Goal: Task Accomplishment & Management: Manage account settings

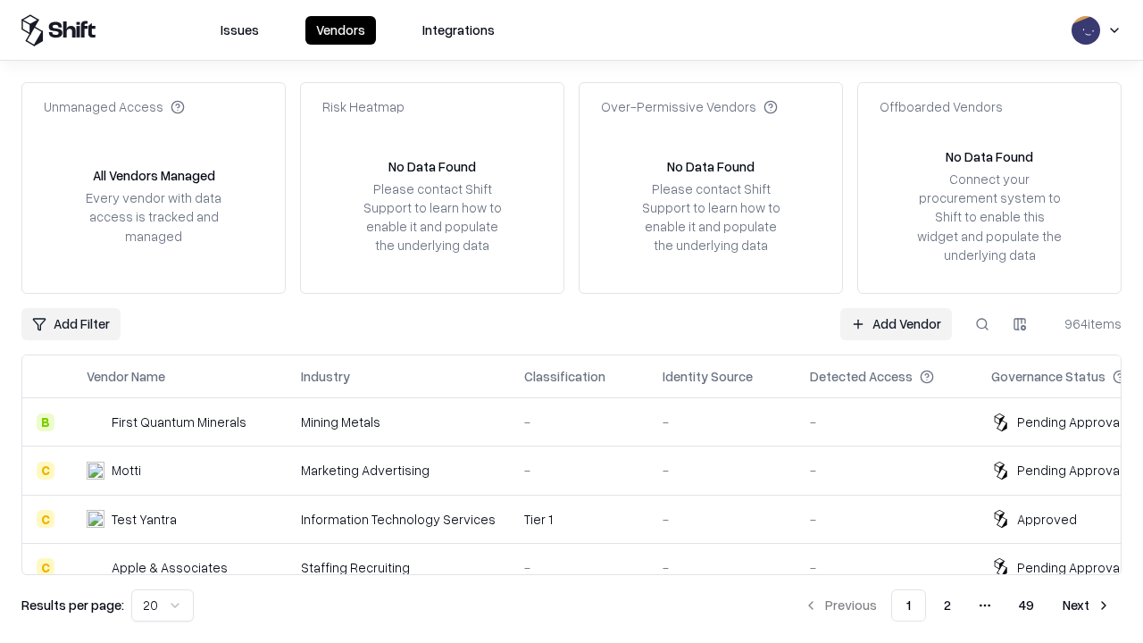
click at [896, 323] on link "Add Vendor" at bounding box center [897, 324] width 112 height 32
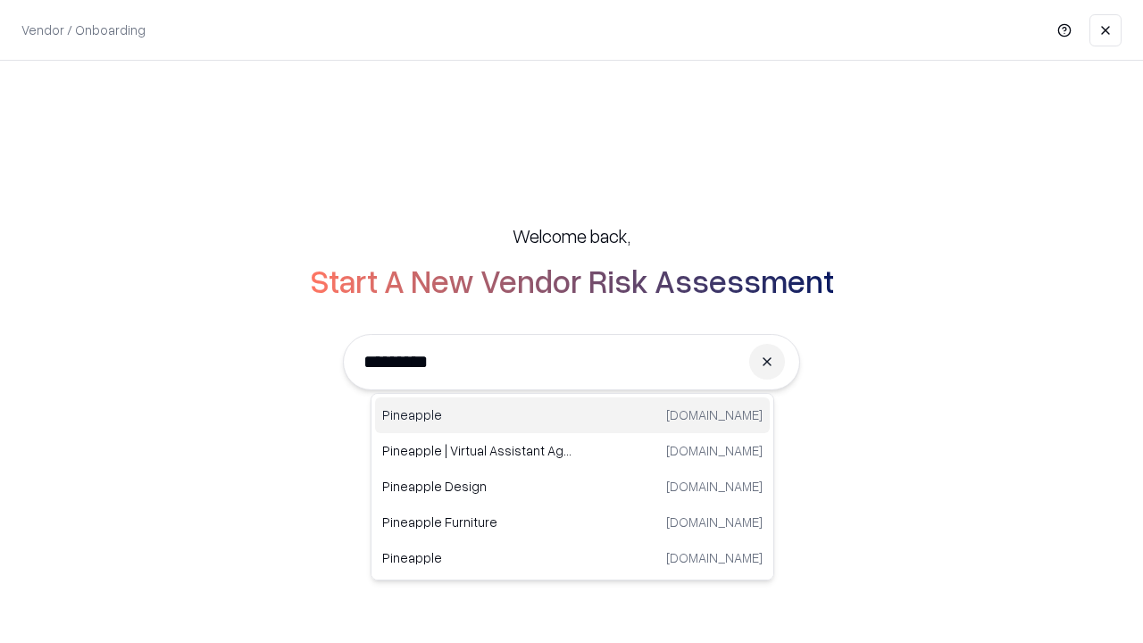
click at [573, 415] on div "Pineapple [DOMAIN_NAME]" at bounding box center [572, 415] width 395 height 36
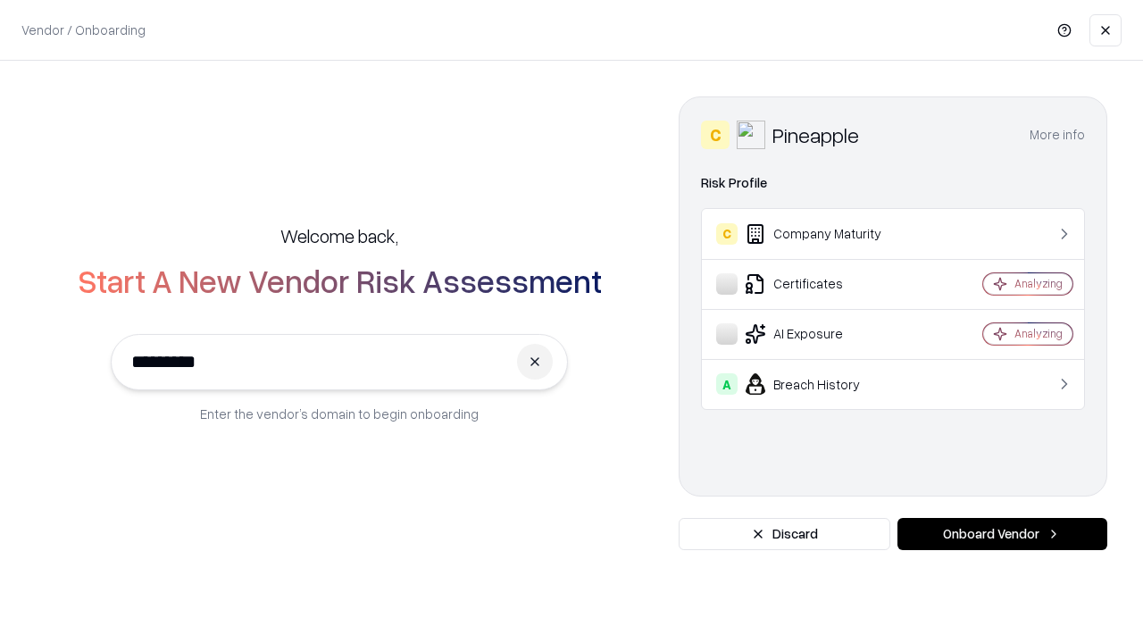
type input "*********"
click at [1002, 534] on button "Onboard Vendor" at bounding box center [1003, 534] width 210 height 32
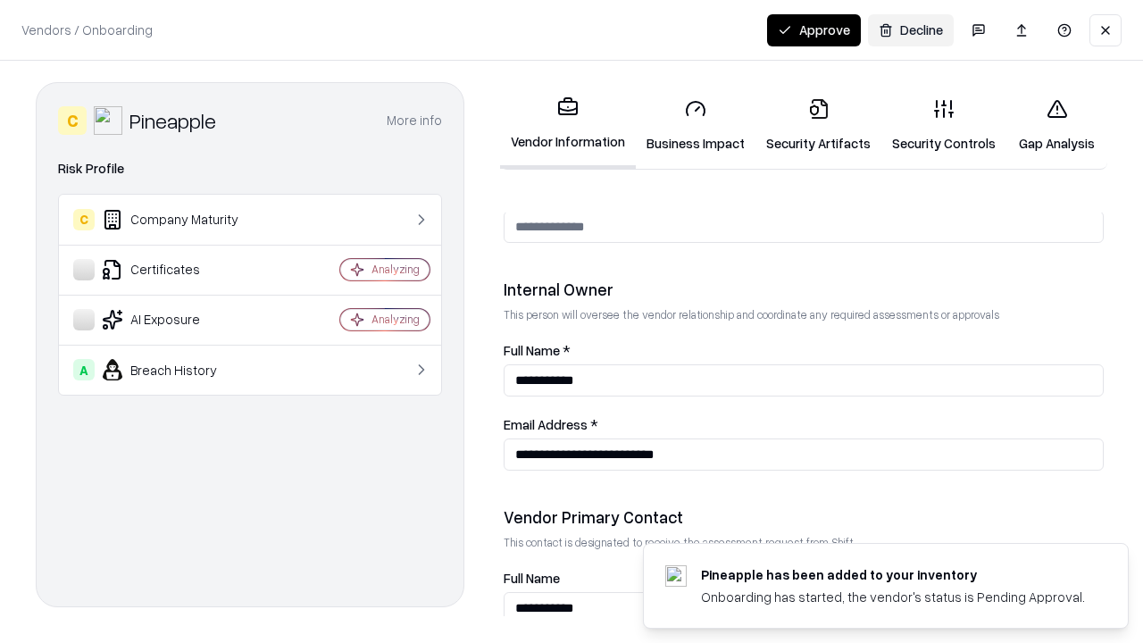
scroll to position [925, 0]
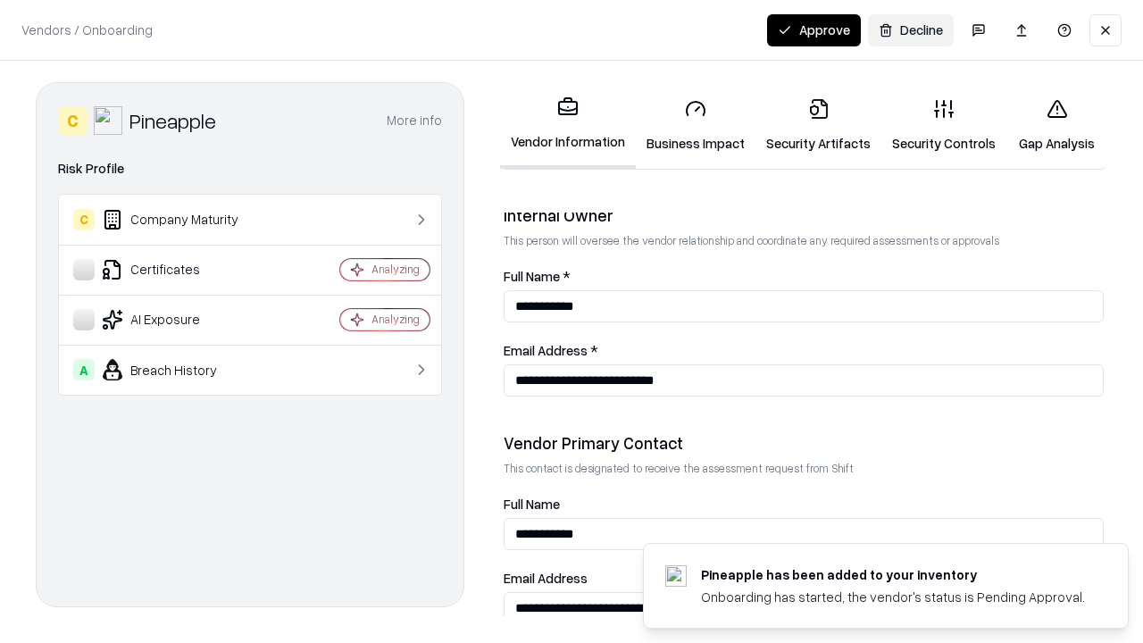
click at [696, 125] on link "Business Impact" at bounding box center [696, 125] width 120 height 83
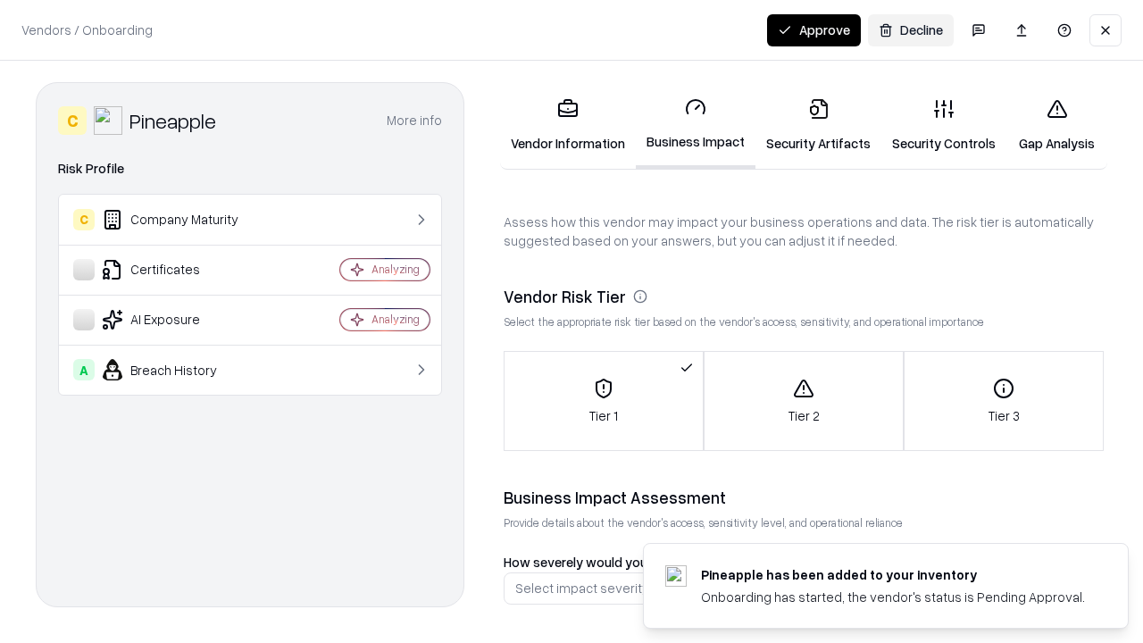
click at [818, 125] on link "Security Artifacts" at bounding box center [819, 125] width 126 height 83
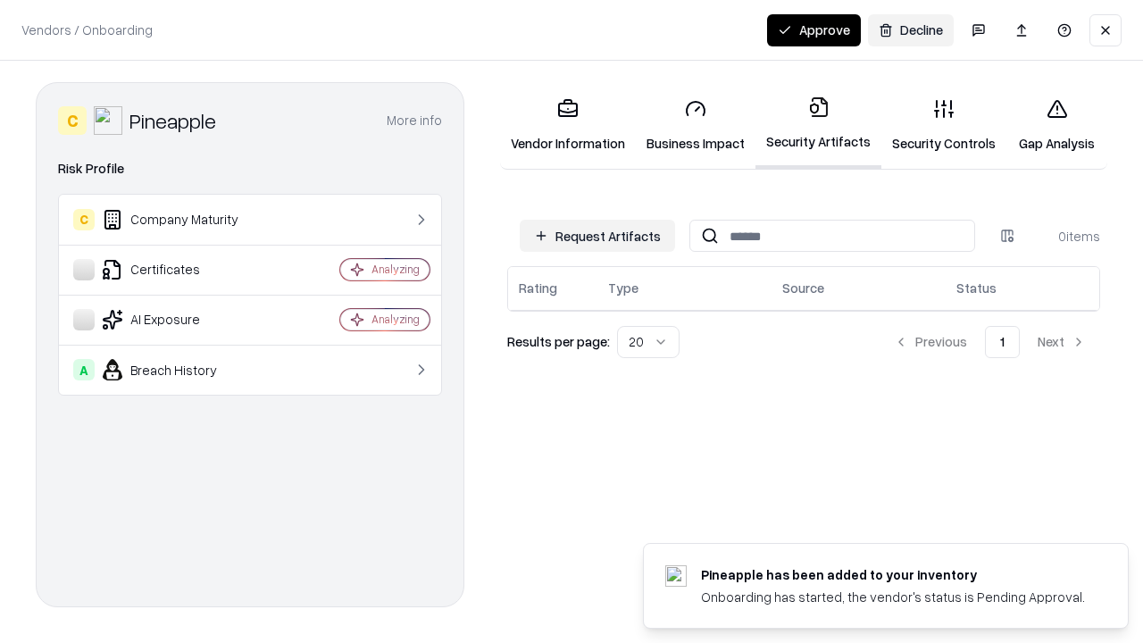
click at [598, 236] on button "Request Artifacts" at bounding box center [597, 236] width 155 height 32
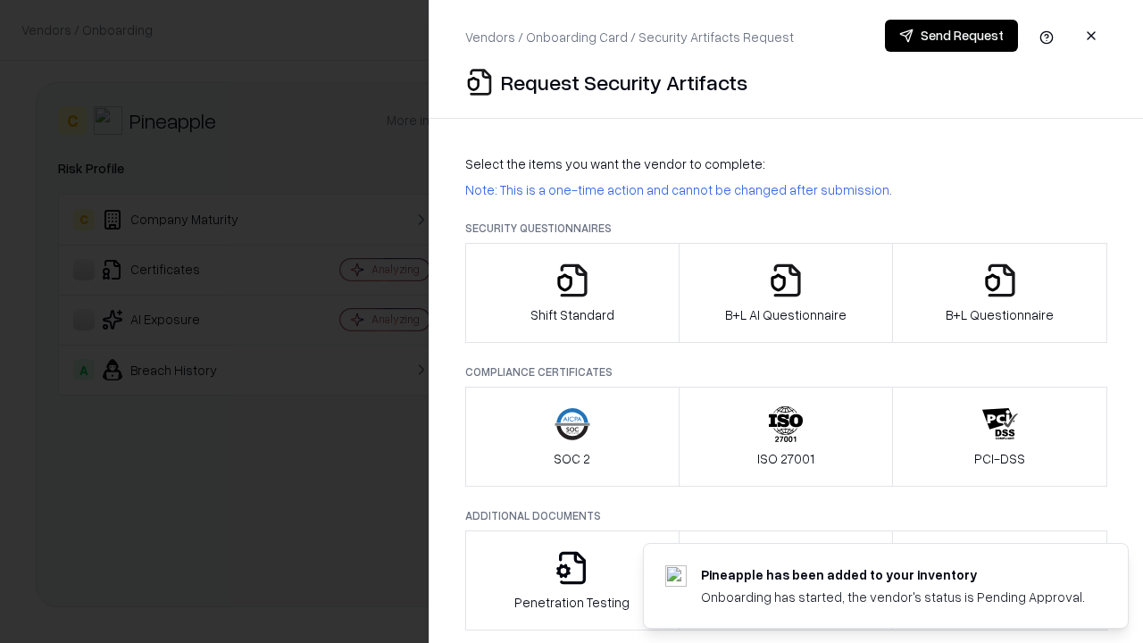
click at [572, 293] on icon "button" at bounding box center [573, 281] width 36 height 36
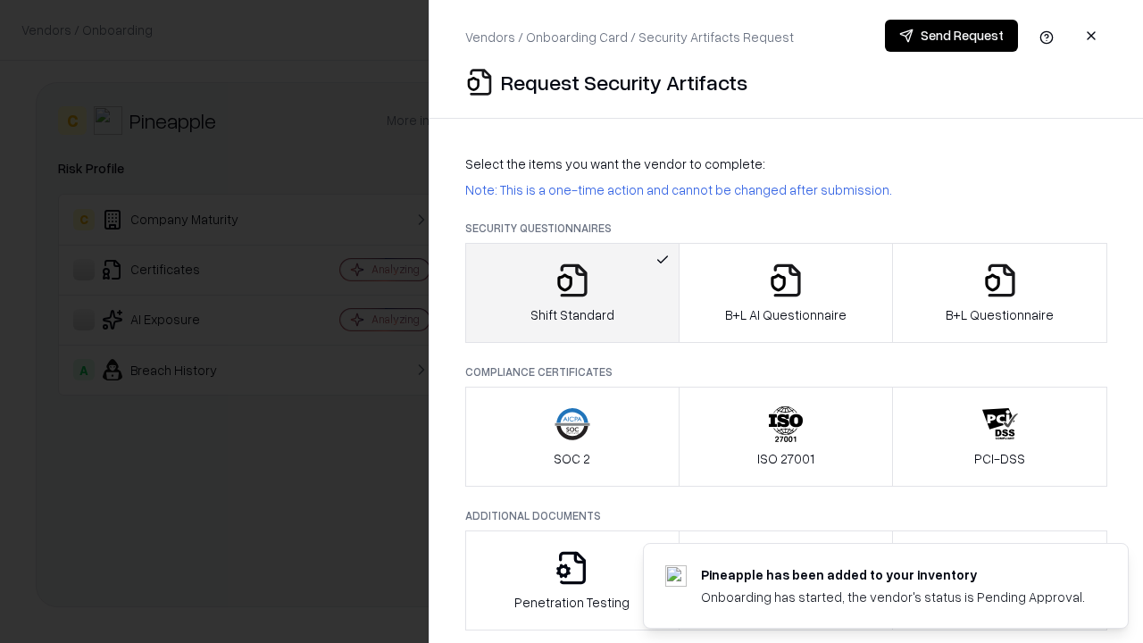
click at [951, 36] on button "Send Request" at bounding box center [951, 36] width 133 height 32
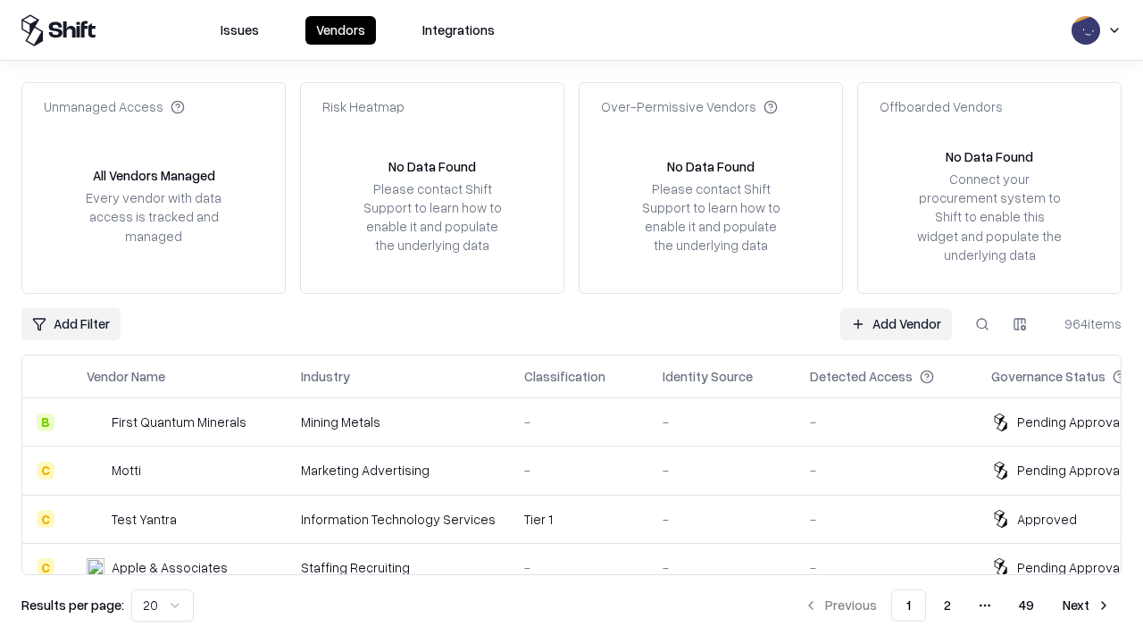
click at [983, 323] on button at bounding box center [982, 324] width 32 height 32
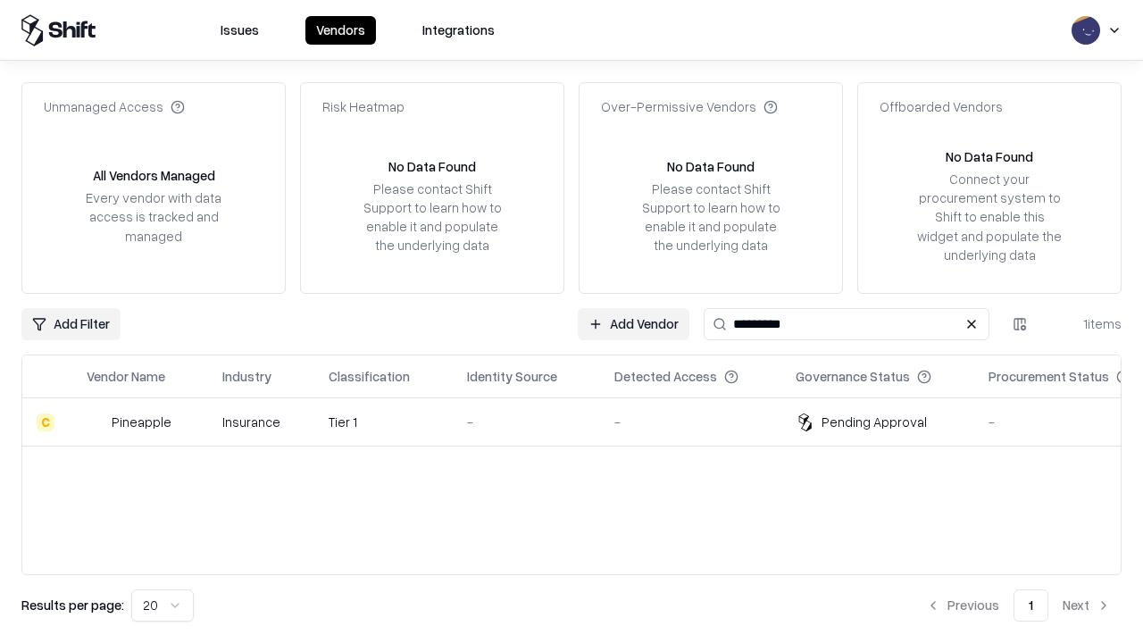
type input "*********"
click at [582, 422] on div "-" at bounding box center [526, 422] width 119 height 19
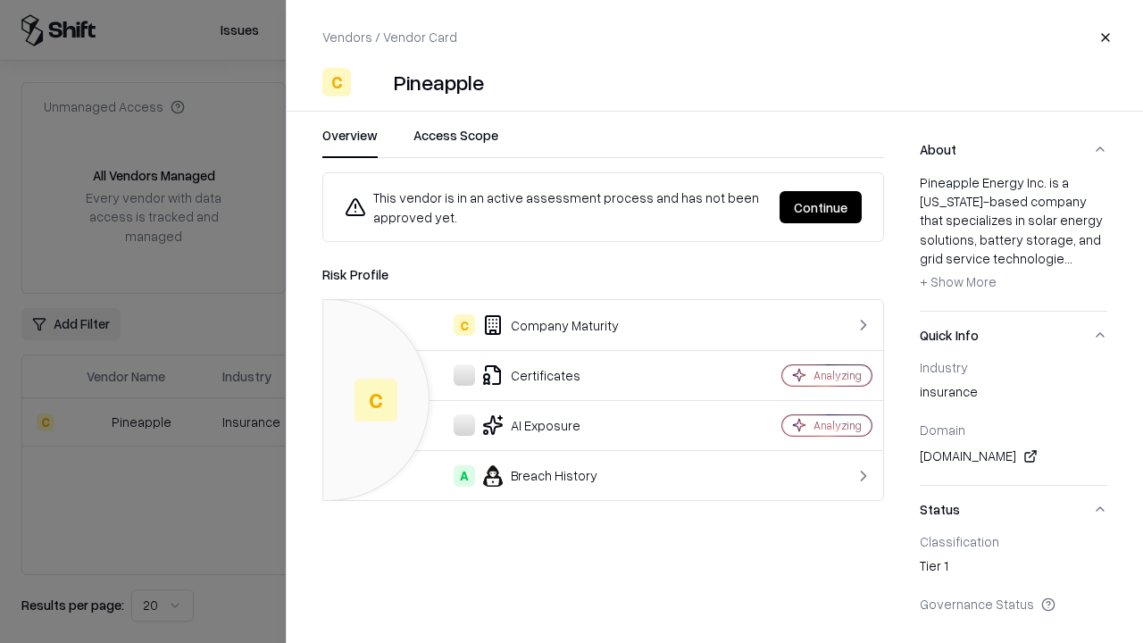
click at [821, 207] on button "Continue" at bounding box center [821, 207] width 82 height 32
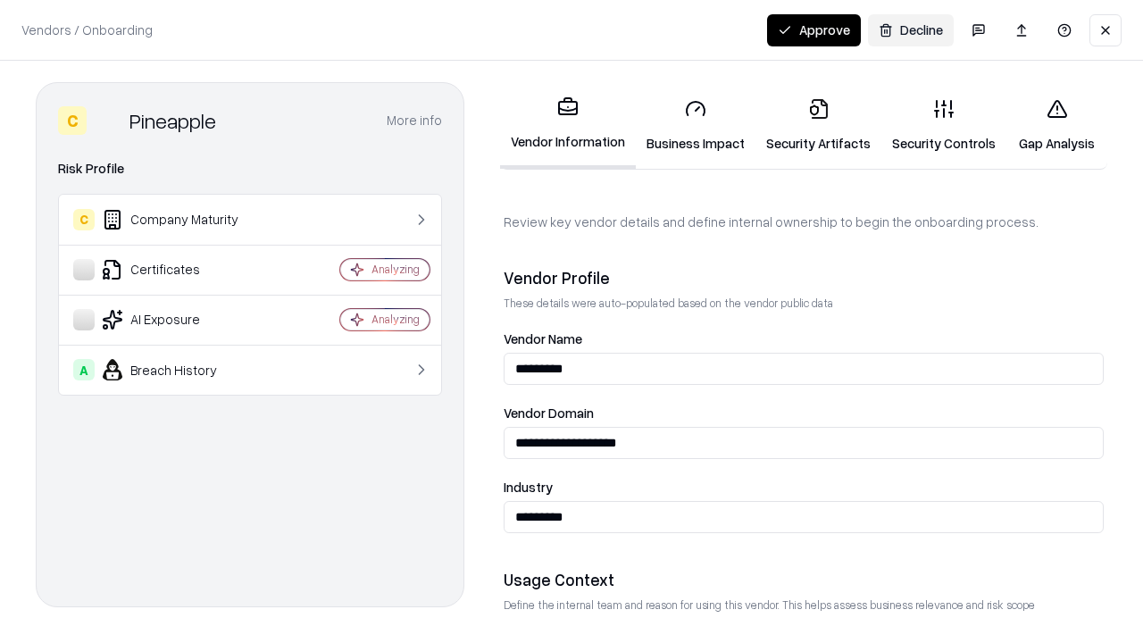
click at [818, 125] on link "Security Artifacts" at bounding box center [819, 125] width 126 height 83
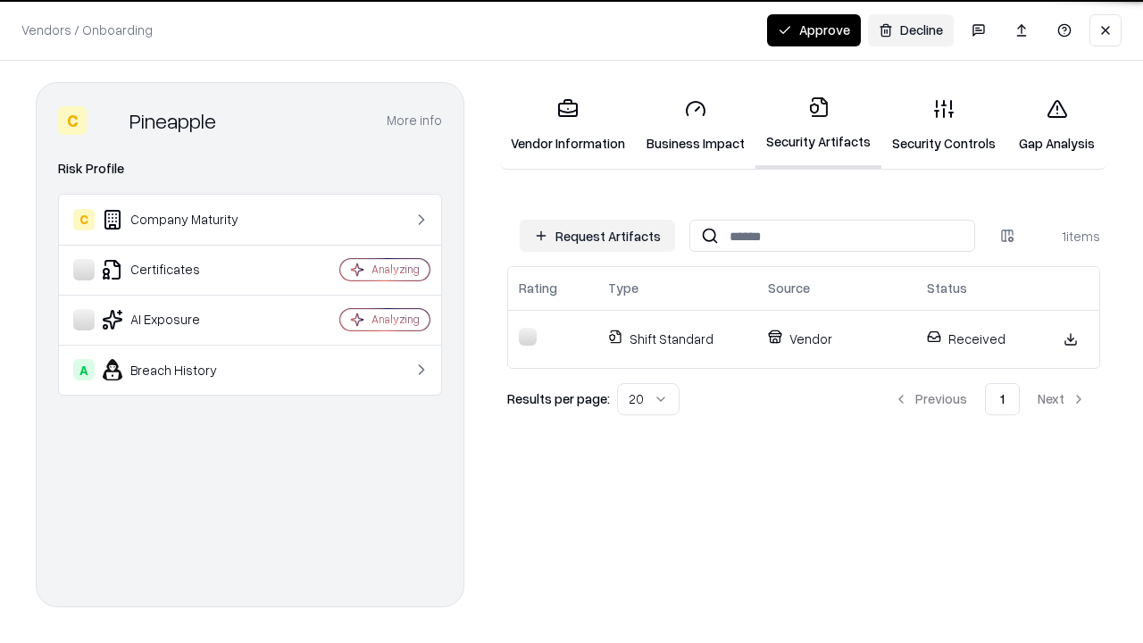
click at [814, 29] on button "Approve" at bounding box center [814, 30] width 94 height 32
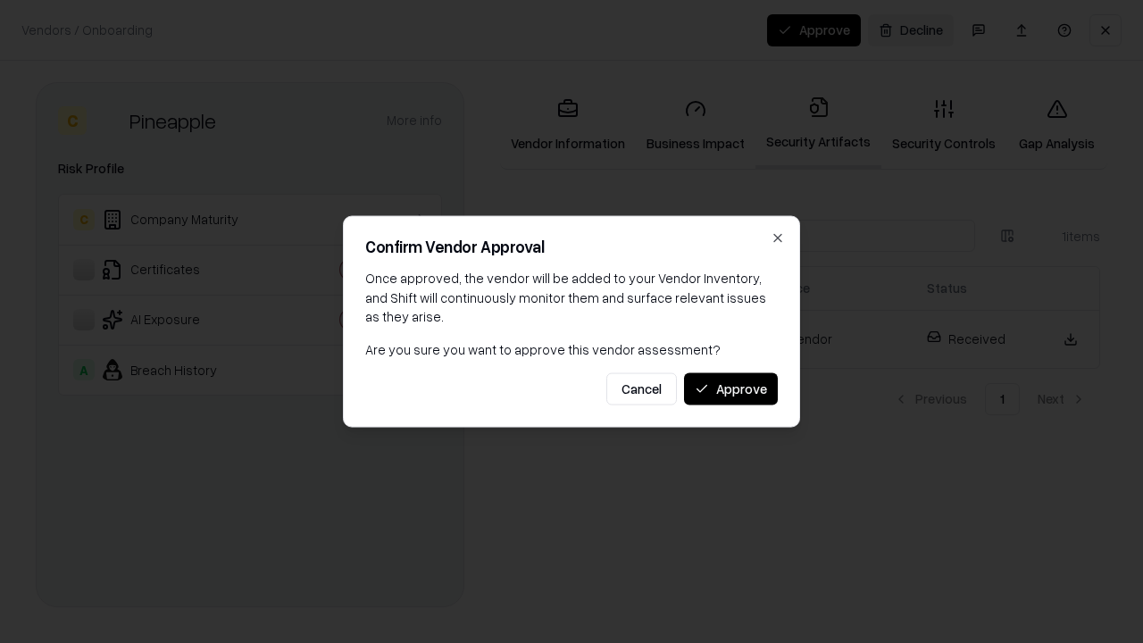
click at [731, 389] on button "Approve" at bounding box center [731, 388] width 94 height 32
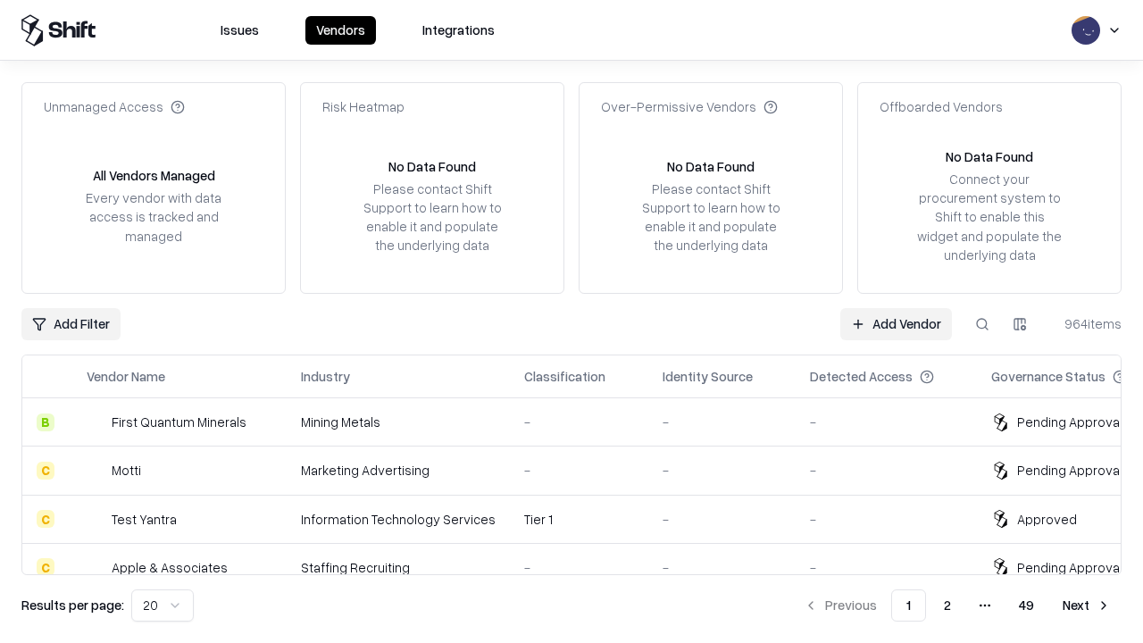
type input "*********"
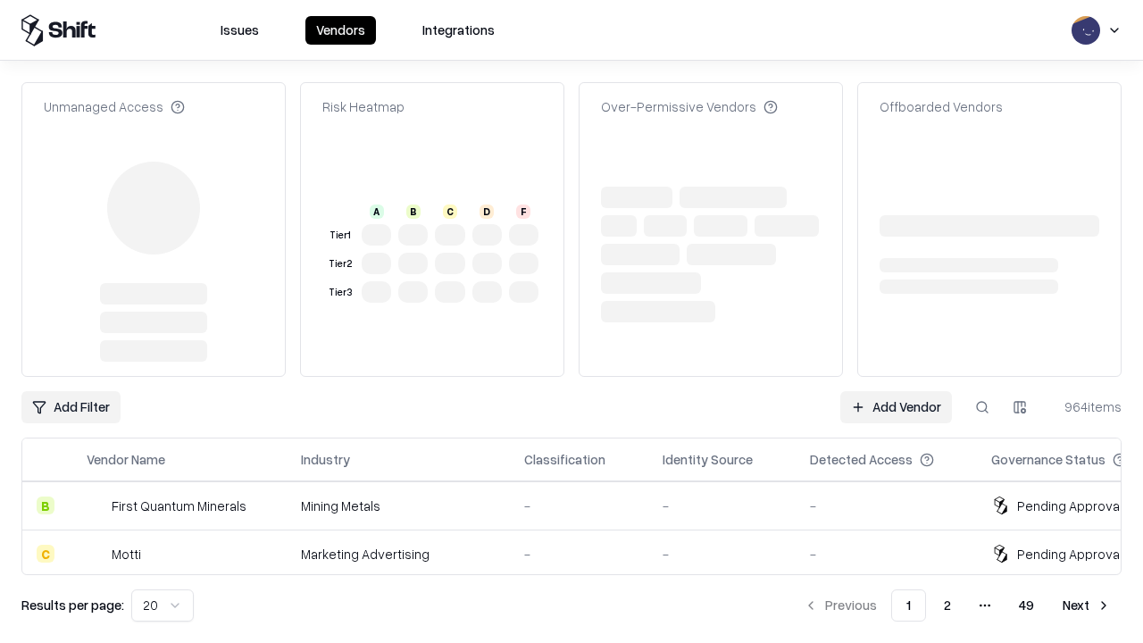
click at [896, 391] on link "Add Vendor" at bounding box center [897, 407] width 112 height 32
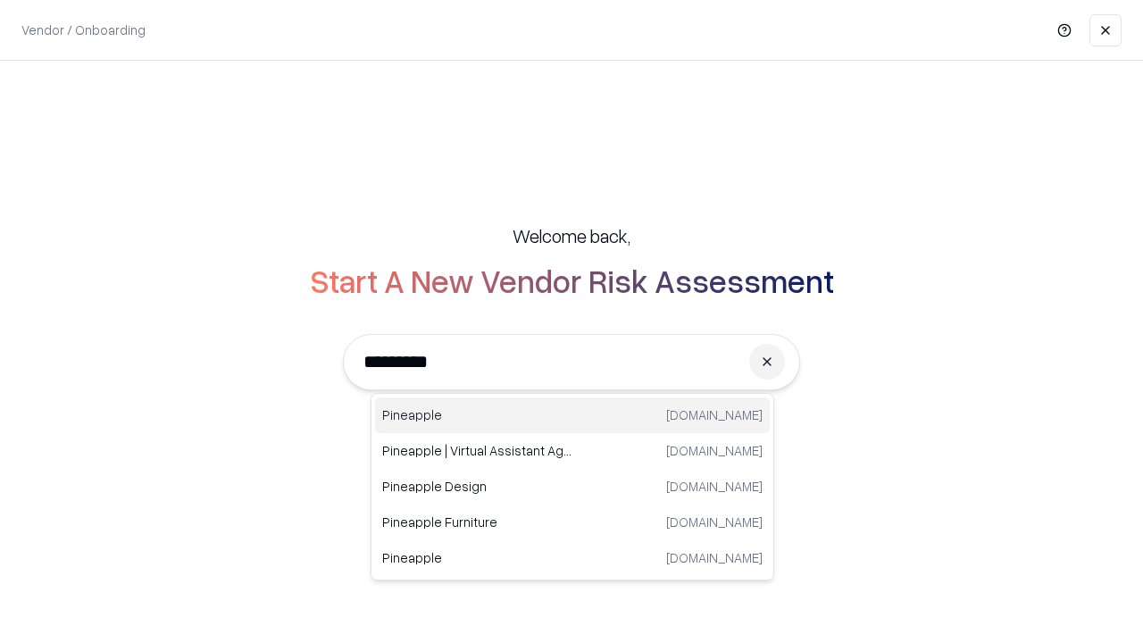
click at [573, 415] on div "Pineapple [DOMAIN_NAME]" at bounding box center [572, 415] width 395 height 36
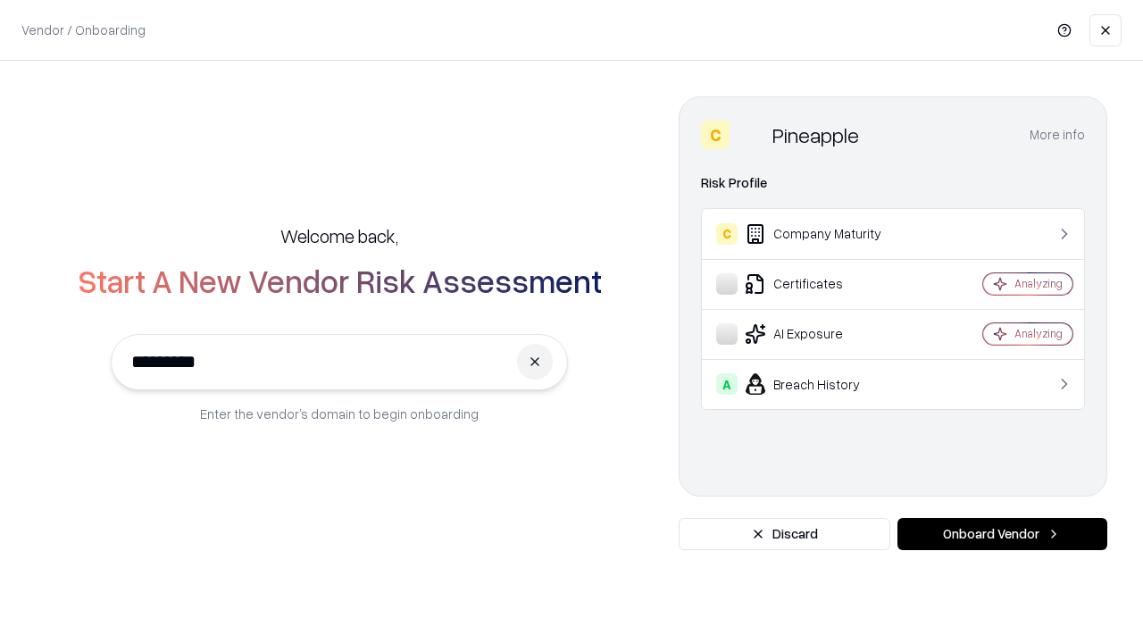
type input "*********"
click at [1002, 534] on button "Onboard Vendor" at bounding box center [1003, 534] width 210 height 32
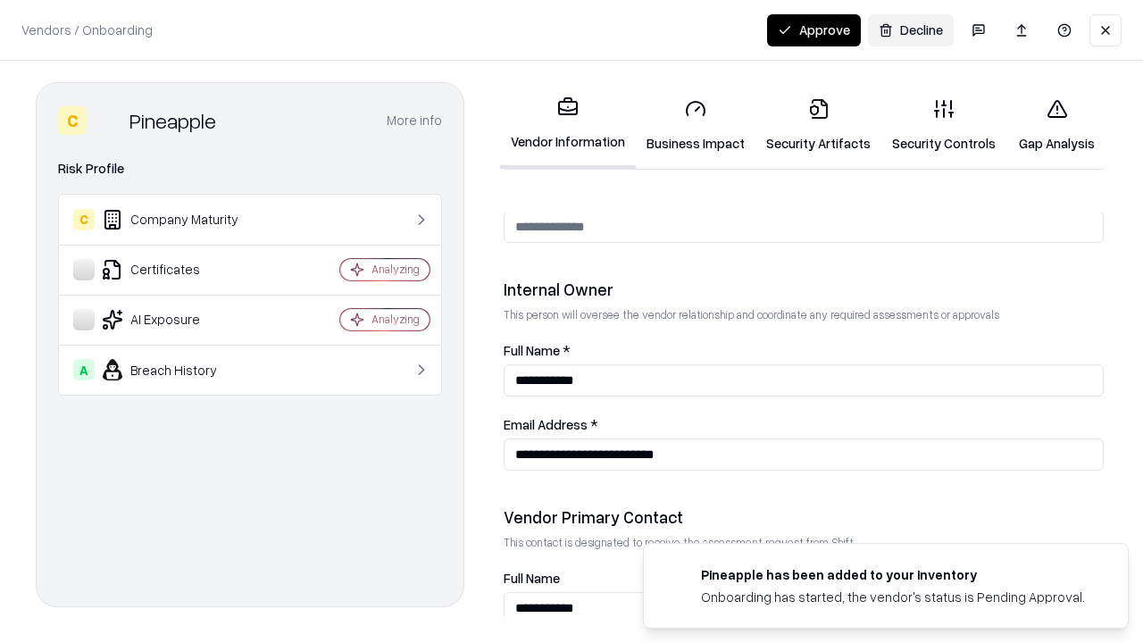
scroll to position [925, 0]
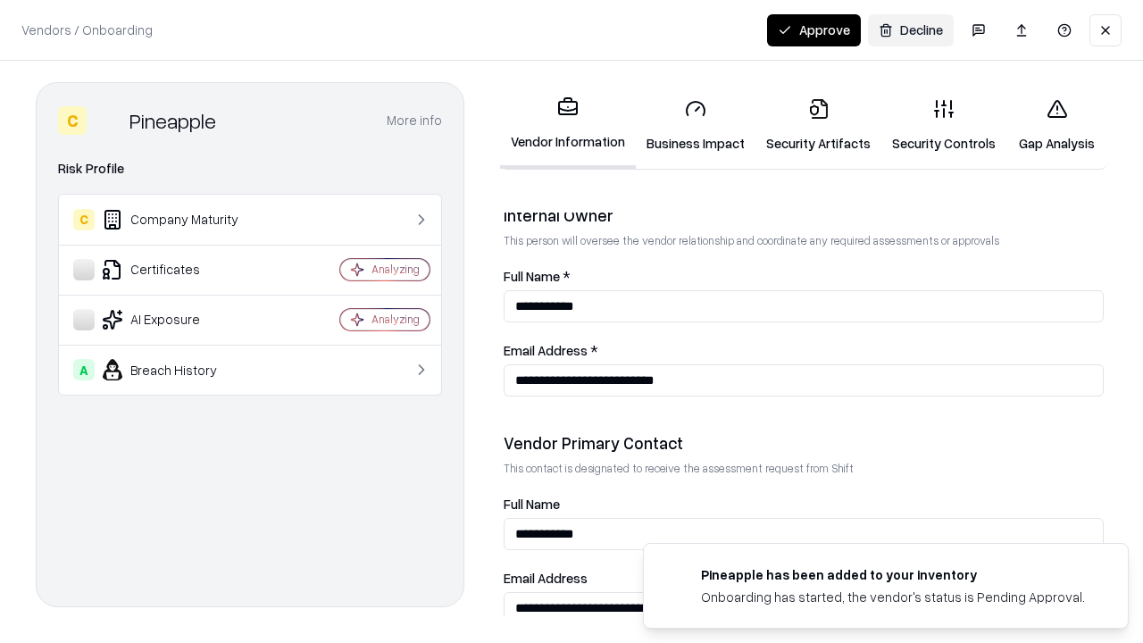
click at [814, 29] on button "Approve" at bounding box center [814, 30] width 94 height 32
